Goal: Information Seeking & Learning: Learn about a topic

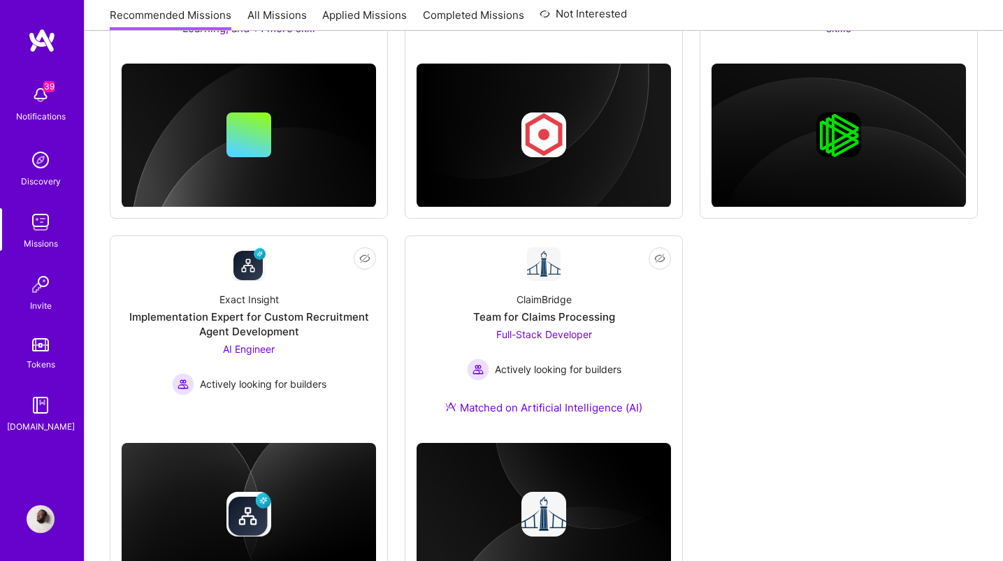
scroll to position [866, 0]
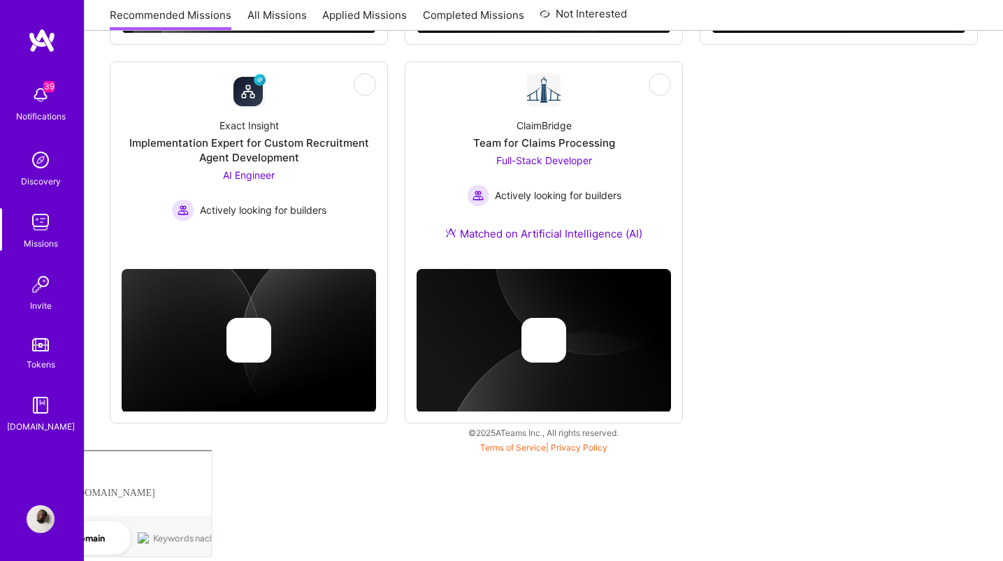
scroll to position [858, 0]
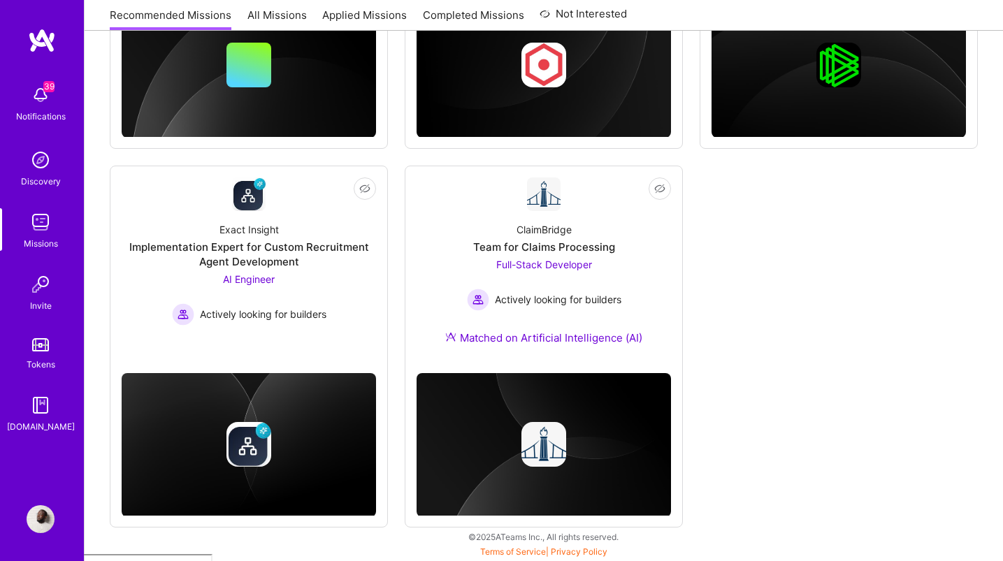
click at [54, 45] on img at bounding box center [42, 40] width 28 height 25
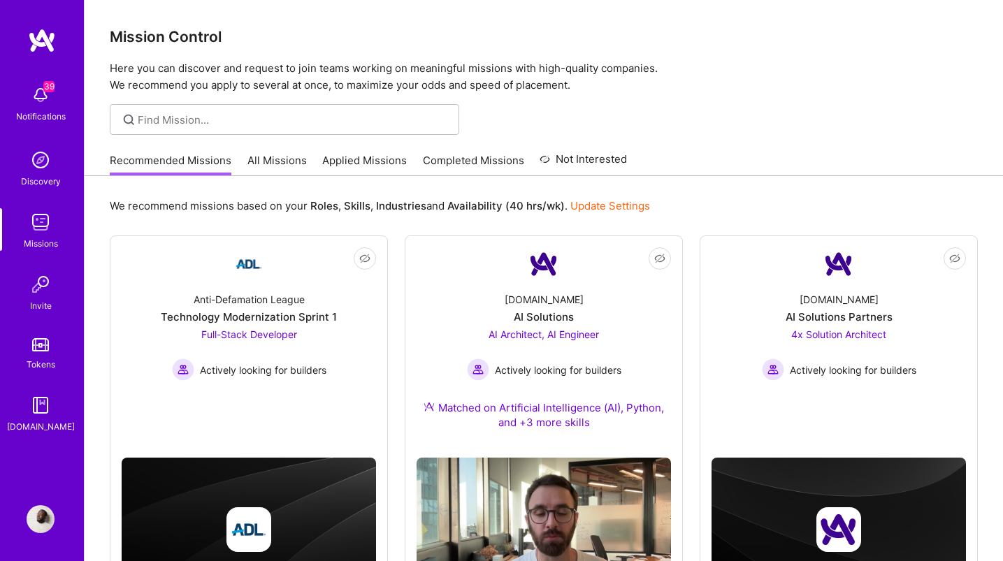
click at [281, 157] on link "All Missions" at bounding box center [276, 164] width 59 height 23
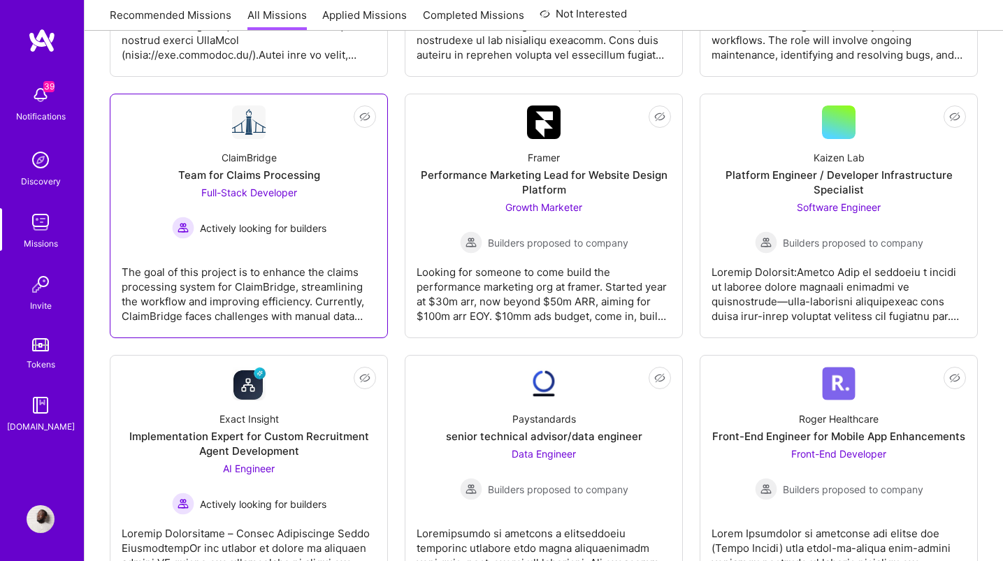
scroll to position [414, 0]
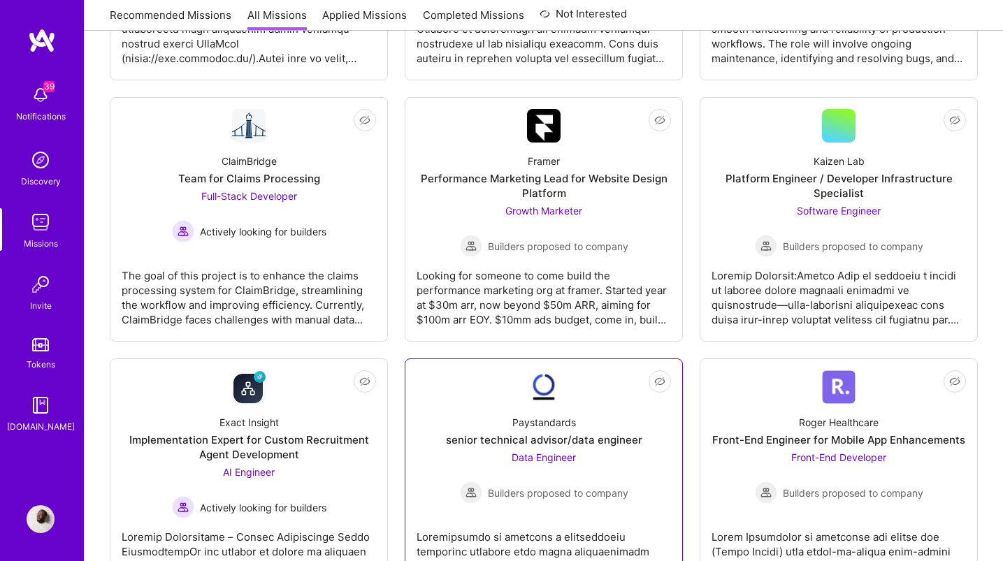
click at [467, 432] on div "Paystandards senior technical advisor/data engineer Data Engineer Builders prop…" at bounding box center [543, 454] width 254 height 100
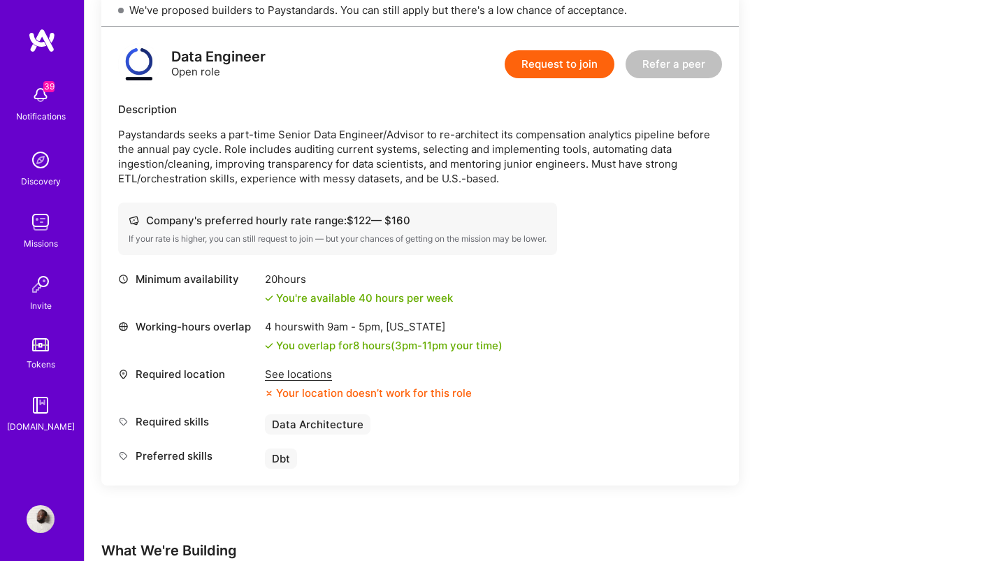
scroll to position [315, 0]
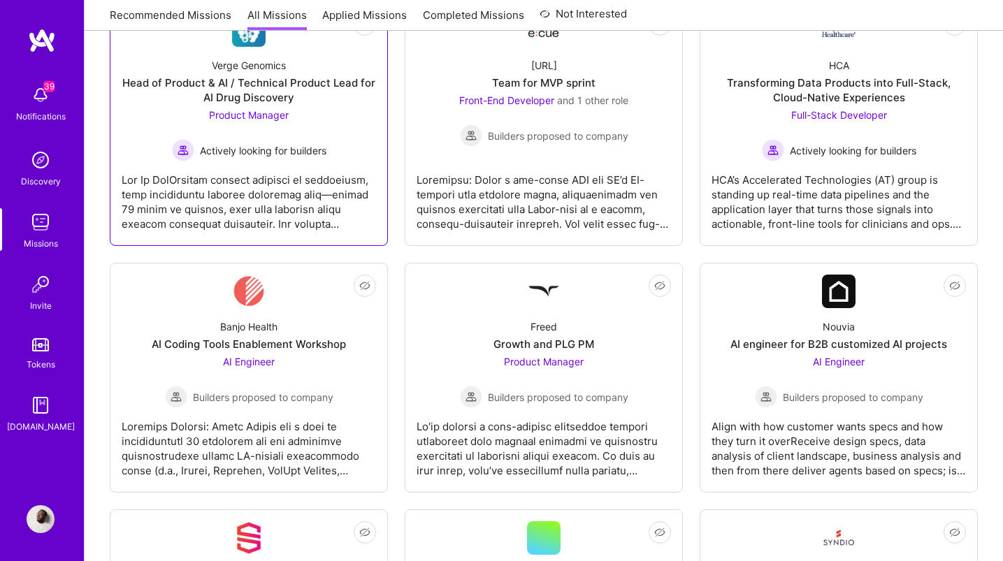
scroll to position [1386, 0]
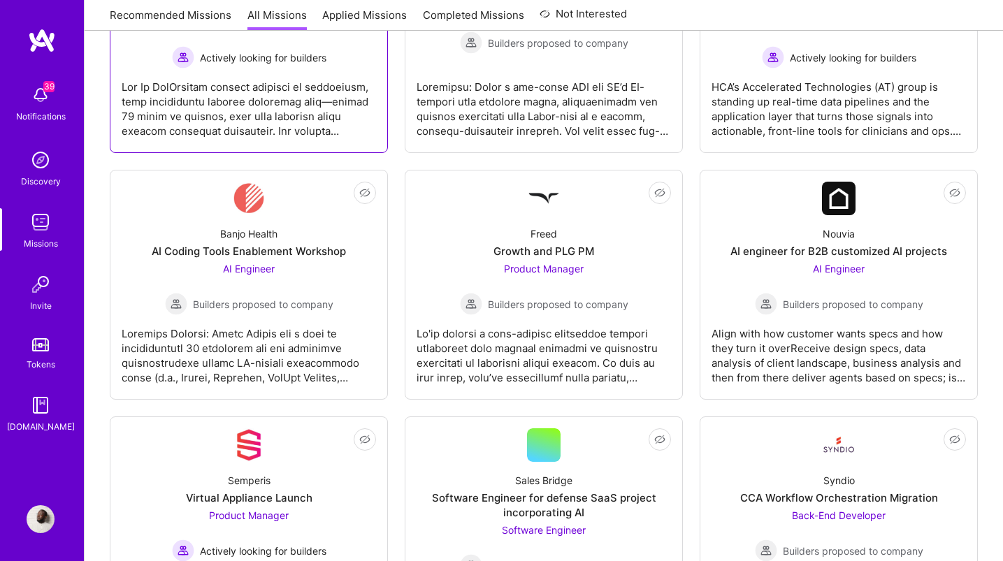
click at [293, 317] on div at bounding box center [249, 350] width 254 height 70
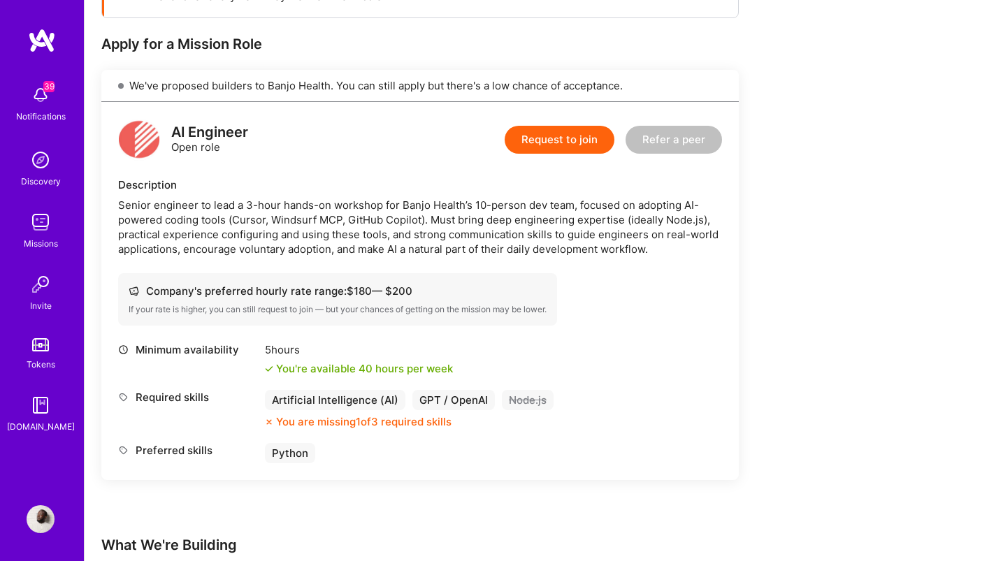
scroll to position [317, 0]
